Goal: Use online tool/utility: Utilize a website feature to perform a specific function

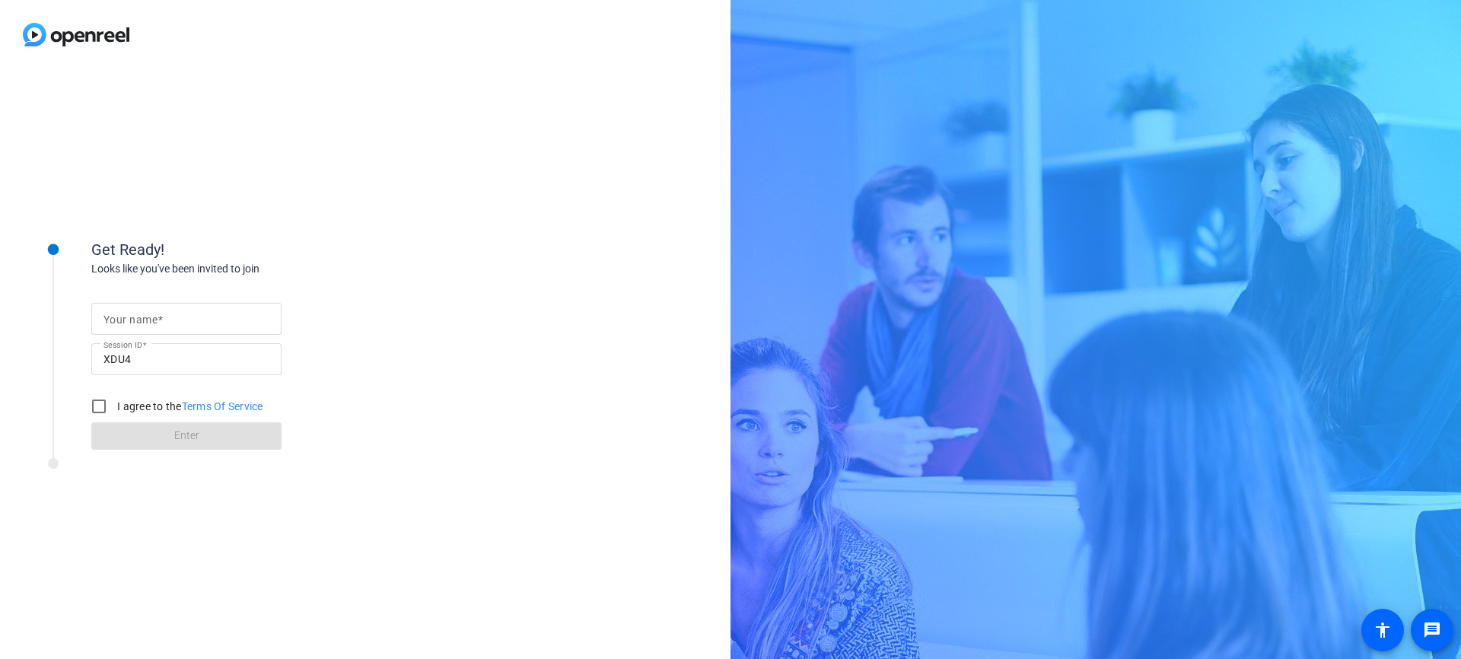
click at [194, 315] on input "Your name" at bounding box center [187, 319] width 166 height 18
type input "Harshit Kohli (AWS)"
click at [102, 411] on input "I agree to the Terms Of Service" at bounding box center [99, 406] width 30 height 30
checkbox input "true"
click at [175, 439] on button "Enter" at bounding box center [186, 435] width 190 height 27
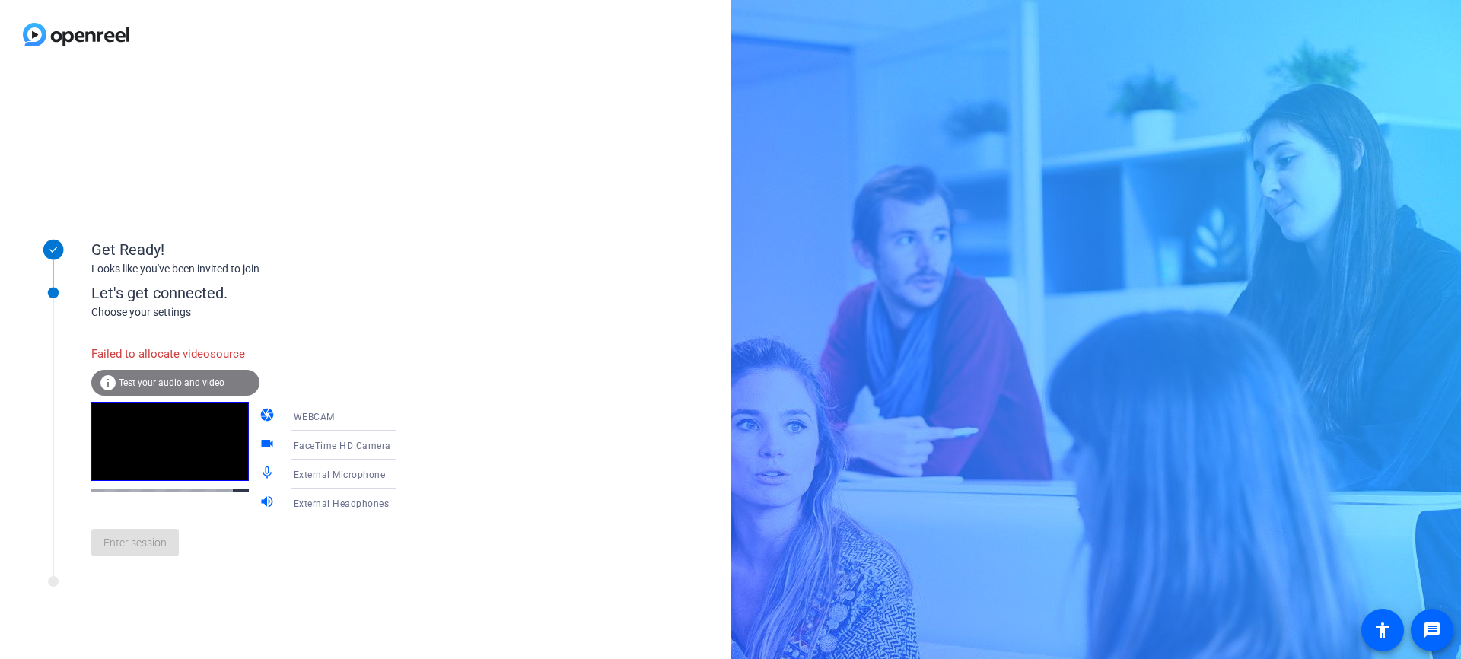
click at [402, 476] on icon at bounding box center [411, 474] width 18 height 18
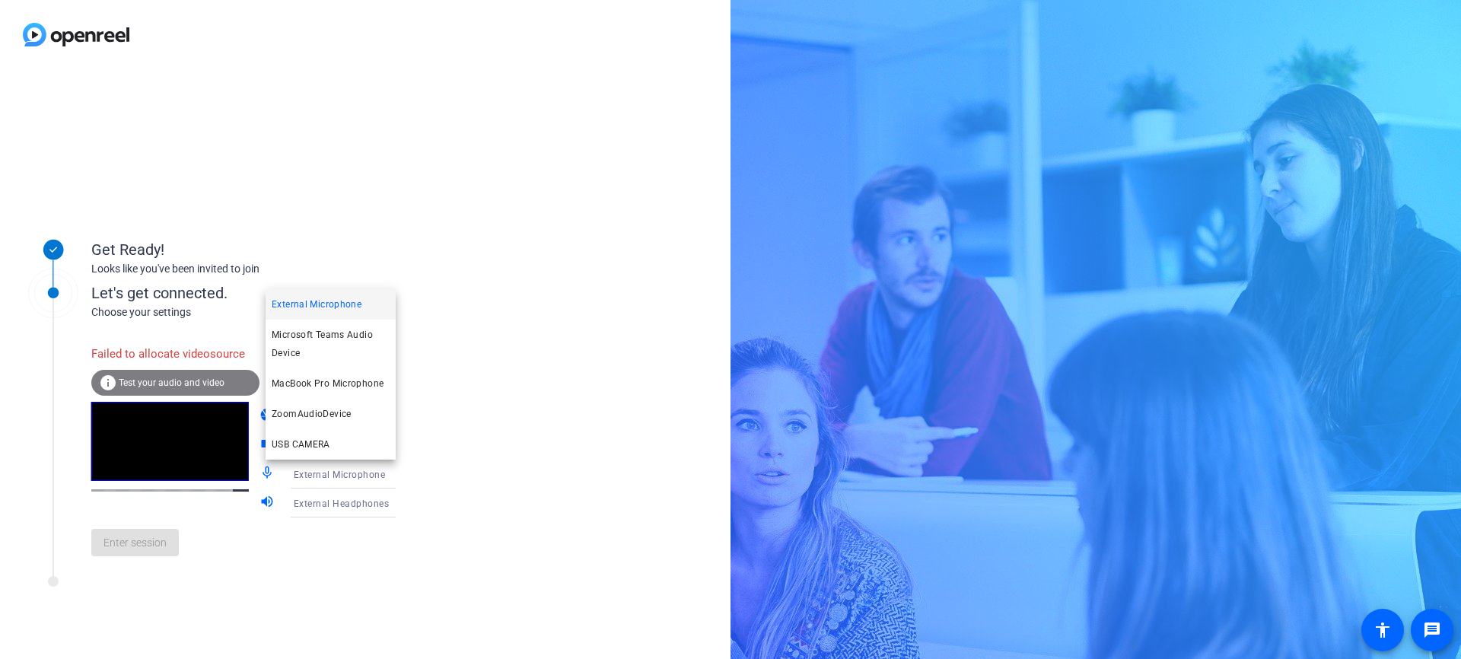
click at [524, 422] on div at bounding box center [730, 329] width 1461 height 659
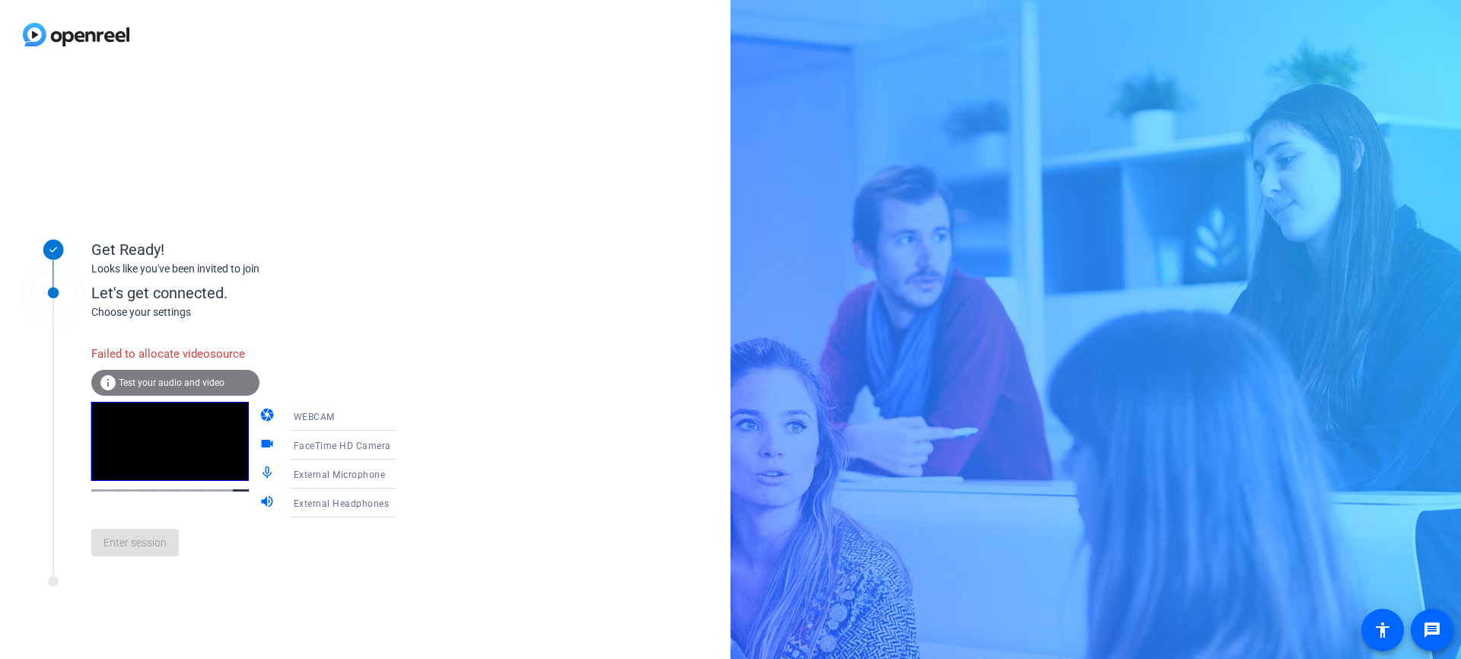
click at [188, 384] on span "Test your audio and video" at bounding box center [172, 382] width 106 height 11
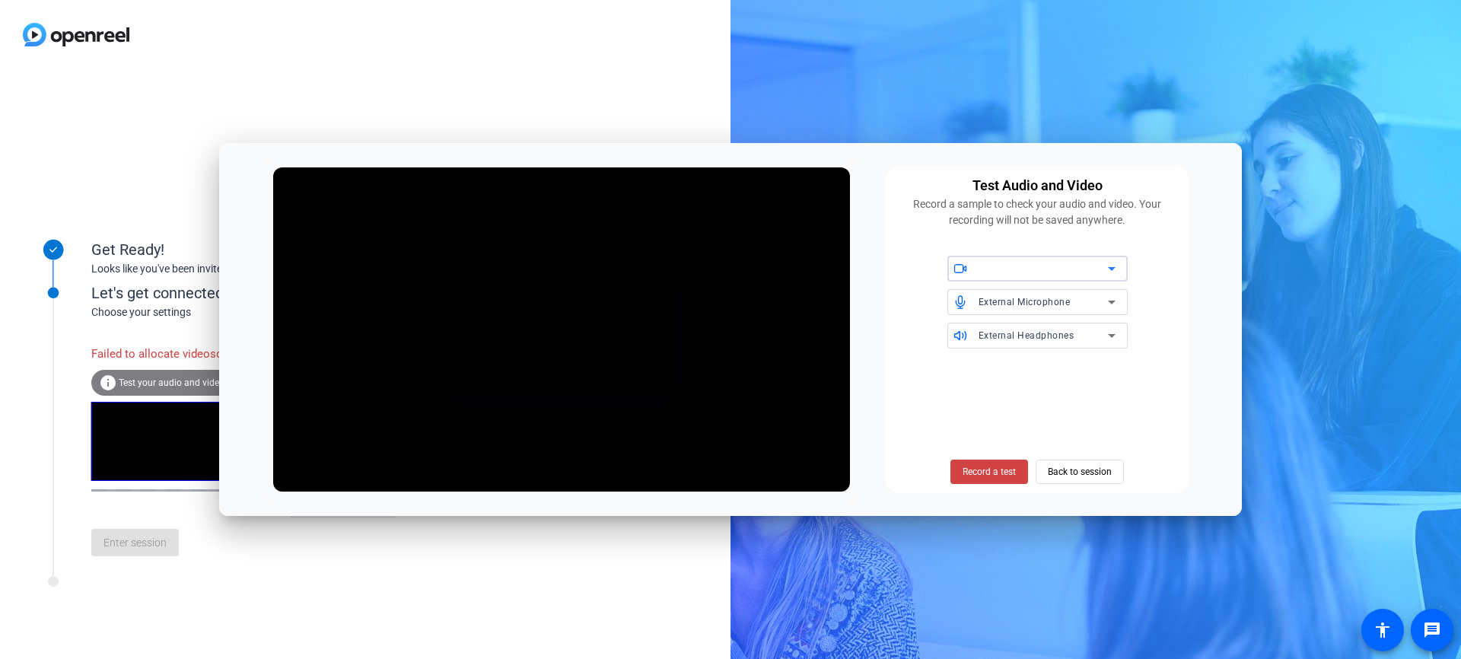
click at [1046, 275] on div at bounding box center [1043, 269] width 129 height 18
click at [1031, 324] on mat-option "USB CAMERA" at bounding box center [1038, 324] width 180 height 24
click at [1066, 474] on span "Back to session" at bounding box center [1080, 471] width 64 height 29
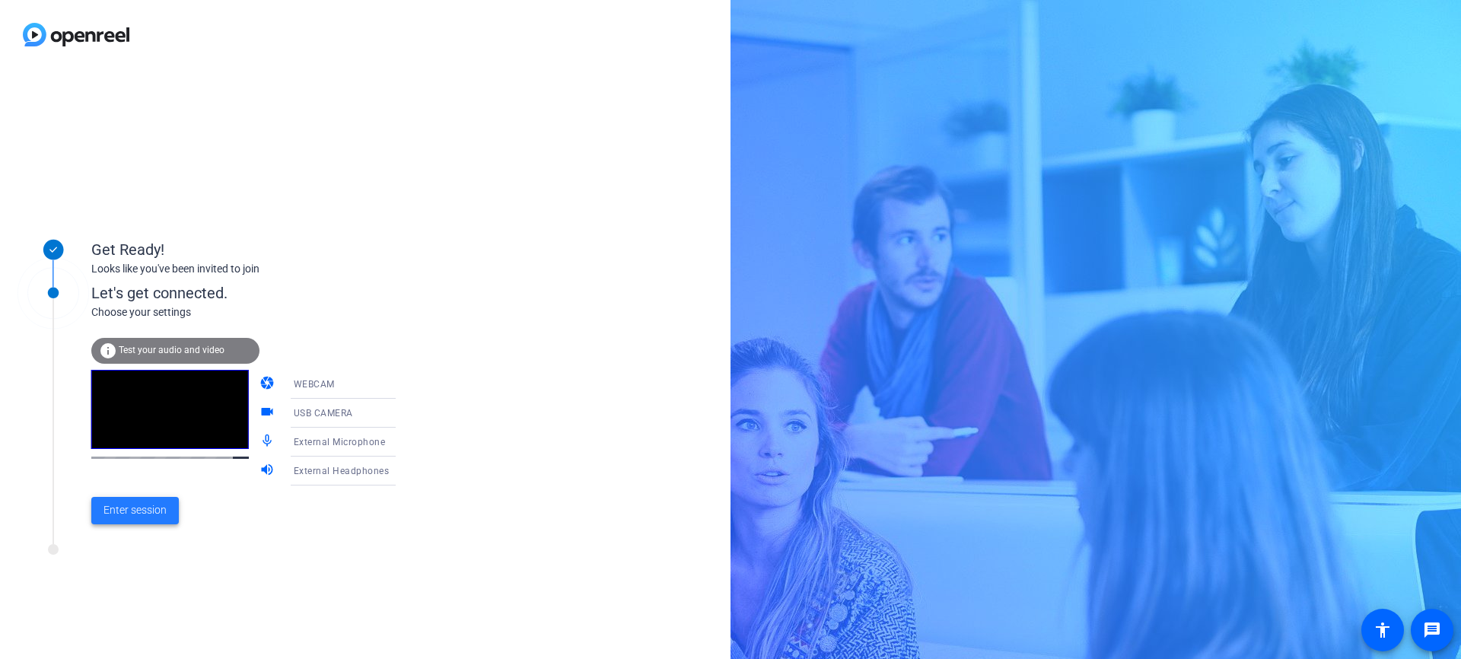
click at [143, 511] on span "Enter session" at bounding box center [135, 510] width 63 height 16
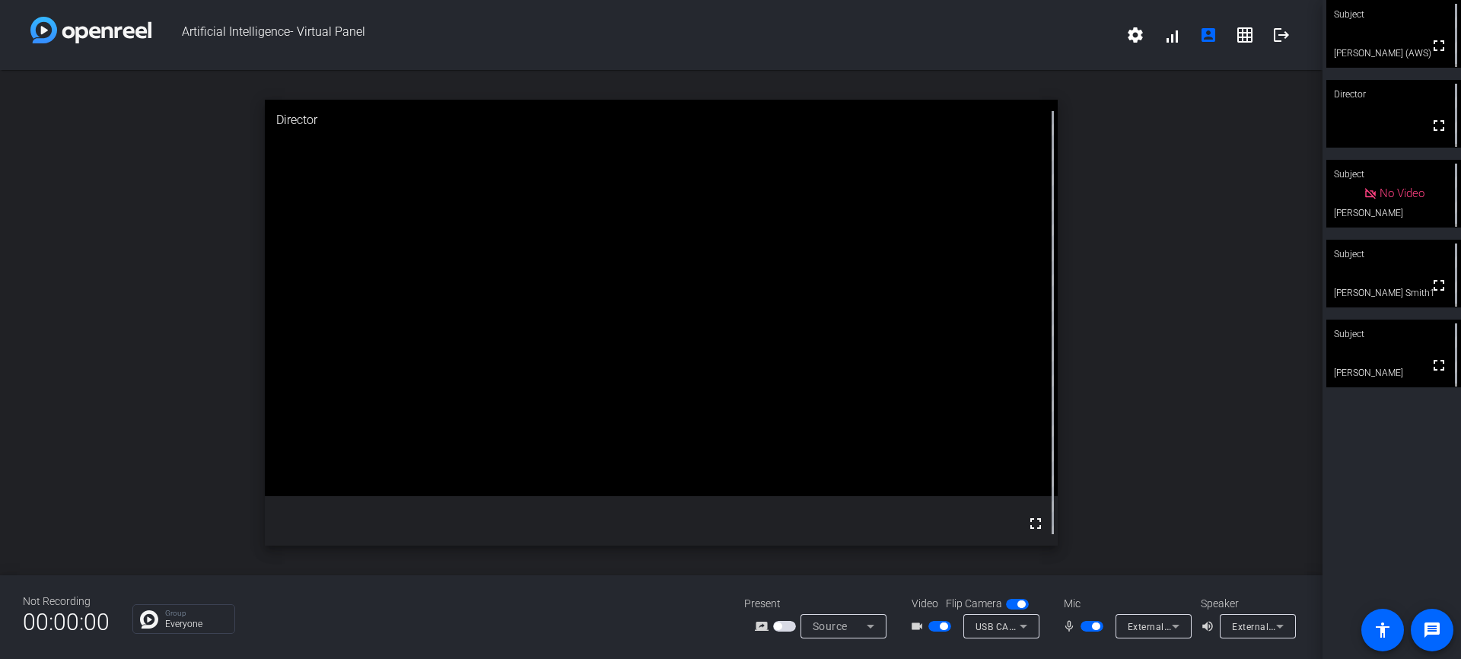
click at [1090, 626] on span "button" at bounding box center [1092, 626] width 23 height 11
click at [1097, 628] on span "button" at bounding box center [1092, 626] width 23 height 11
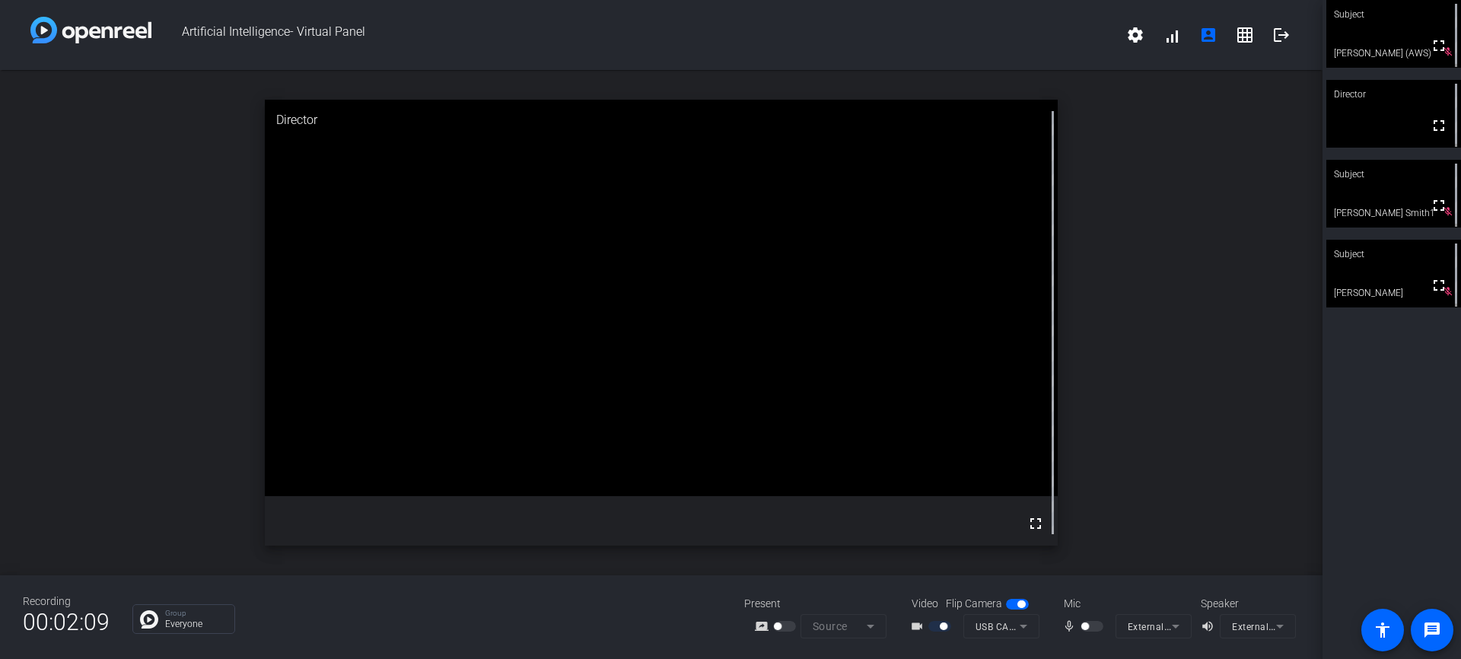
click at [1094, 628] on div at bounding box center [1094, 626] width 26 height 11
click at [1099, 626] on div at bounding box center [1094, 626] width 26 height 11
click at [1091, 628] on div at bounding box center [1094, 626] width 26 height 11
click at [1094, 628] on div at bounding box center [1094, 626] width 26 height 11
click at [1093, 627] on div at bounding box center [1094, 626] width 26 height 11
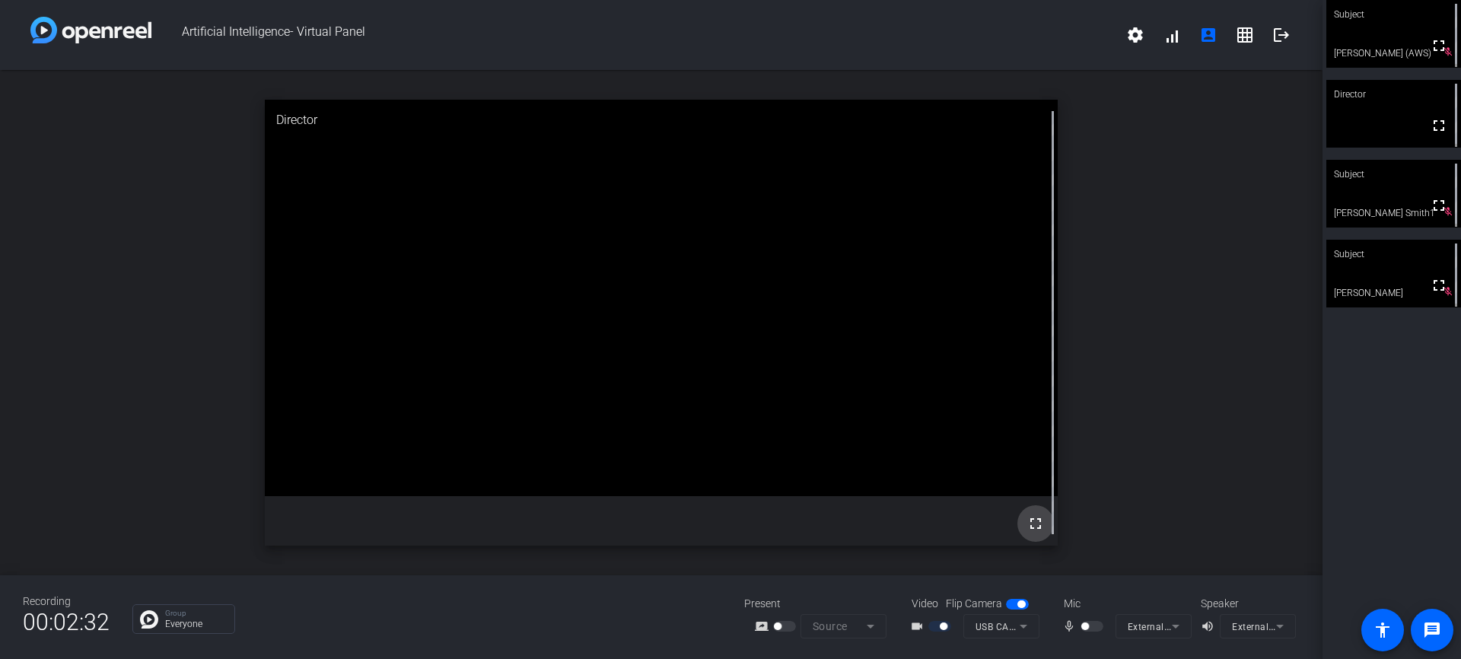
click at [1038, 525] on mat-icon "fullscreen" at bounding box center [1036, 523] width 18 height 18
